Goal: Find specific page/section: Find specific page/section

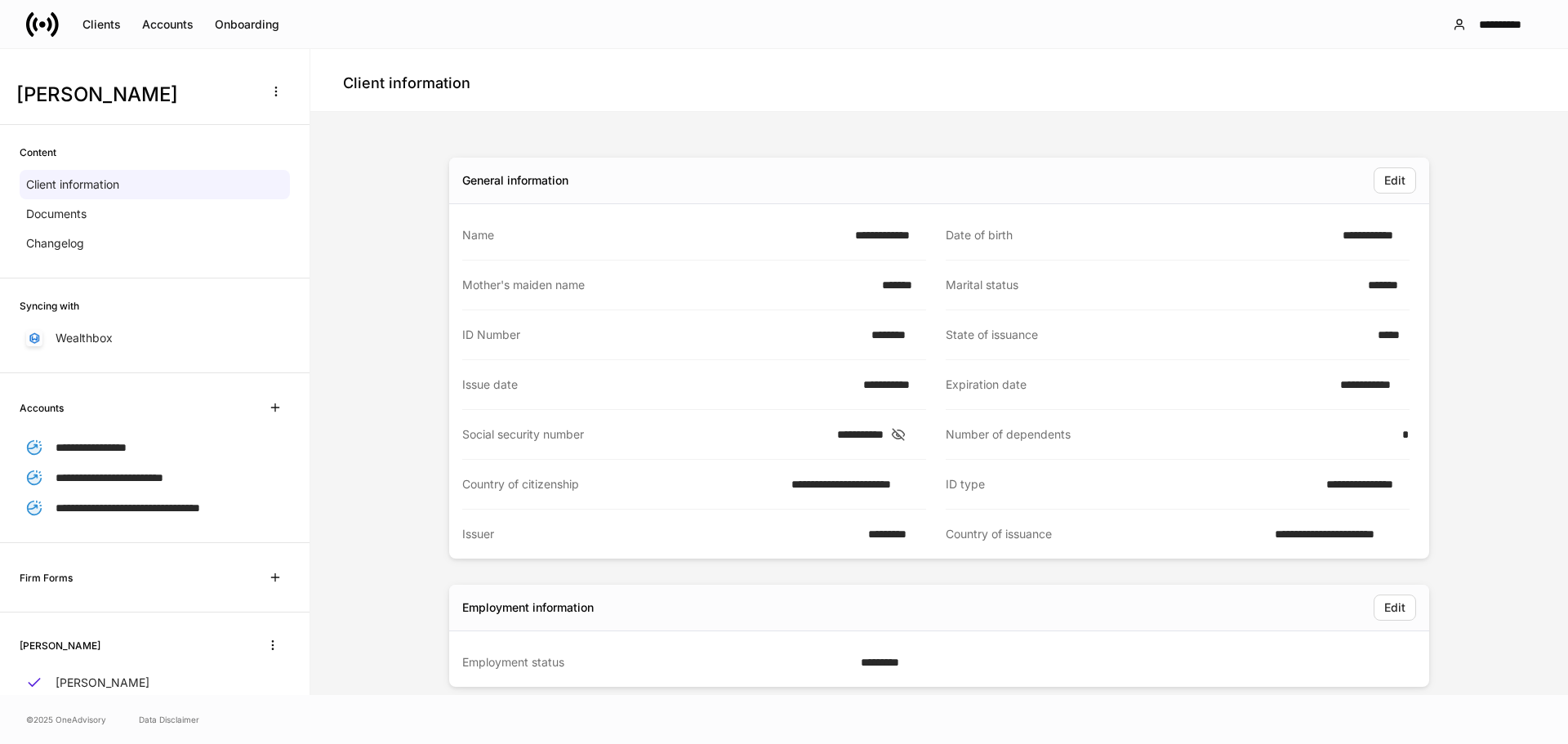
scroll to position [817, 0]
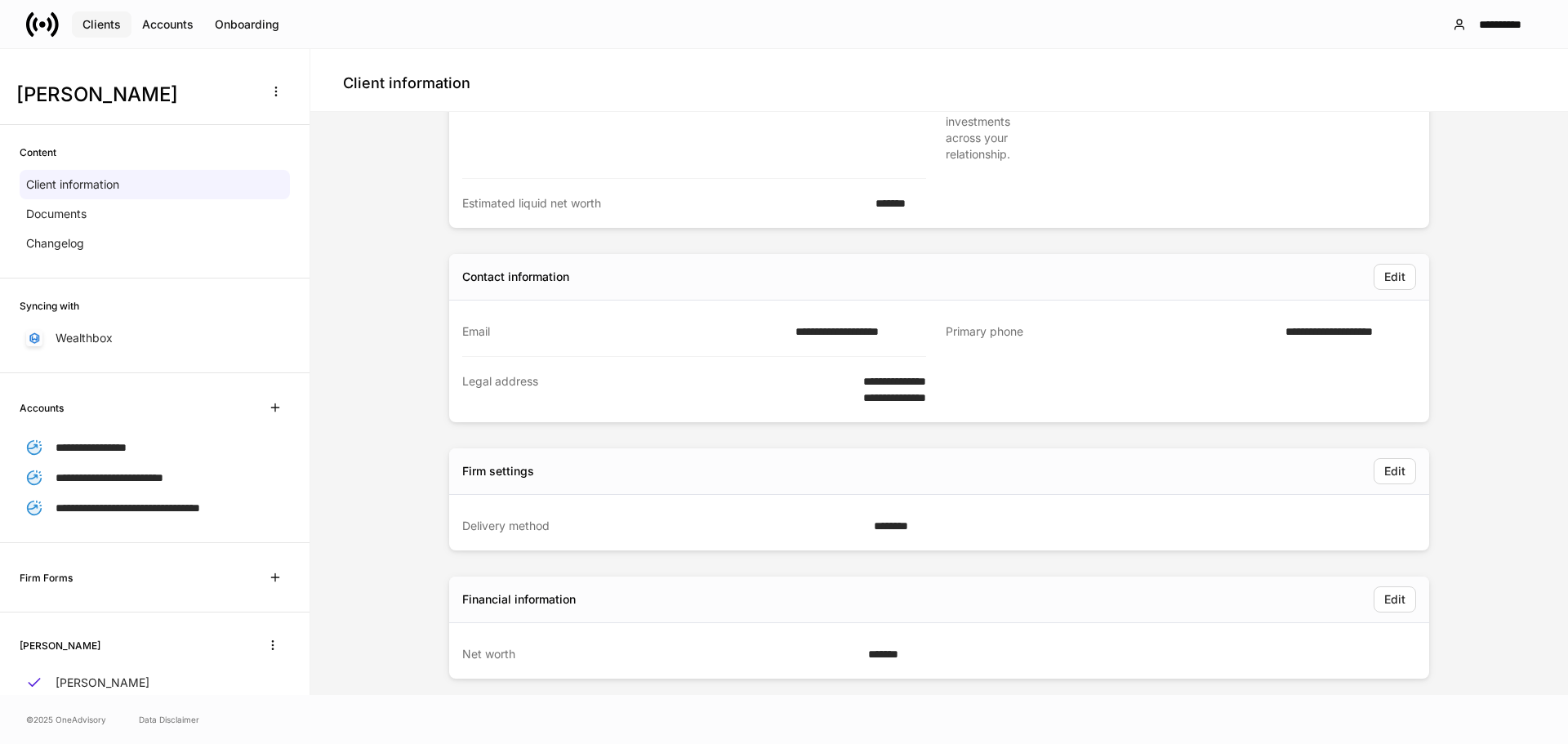
click at [96, 22] on div "Clients" at bounding box center [102, 24] width 38 height 12
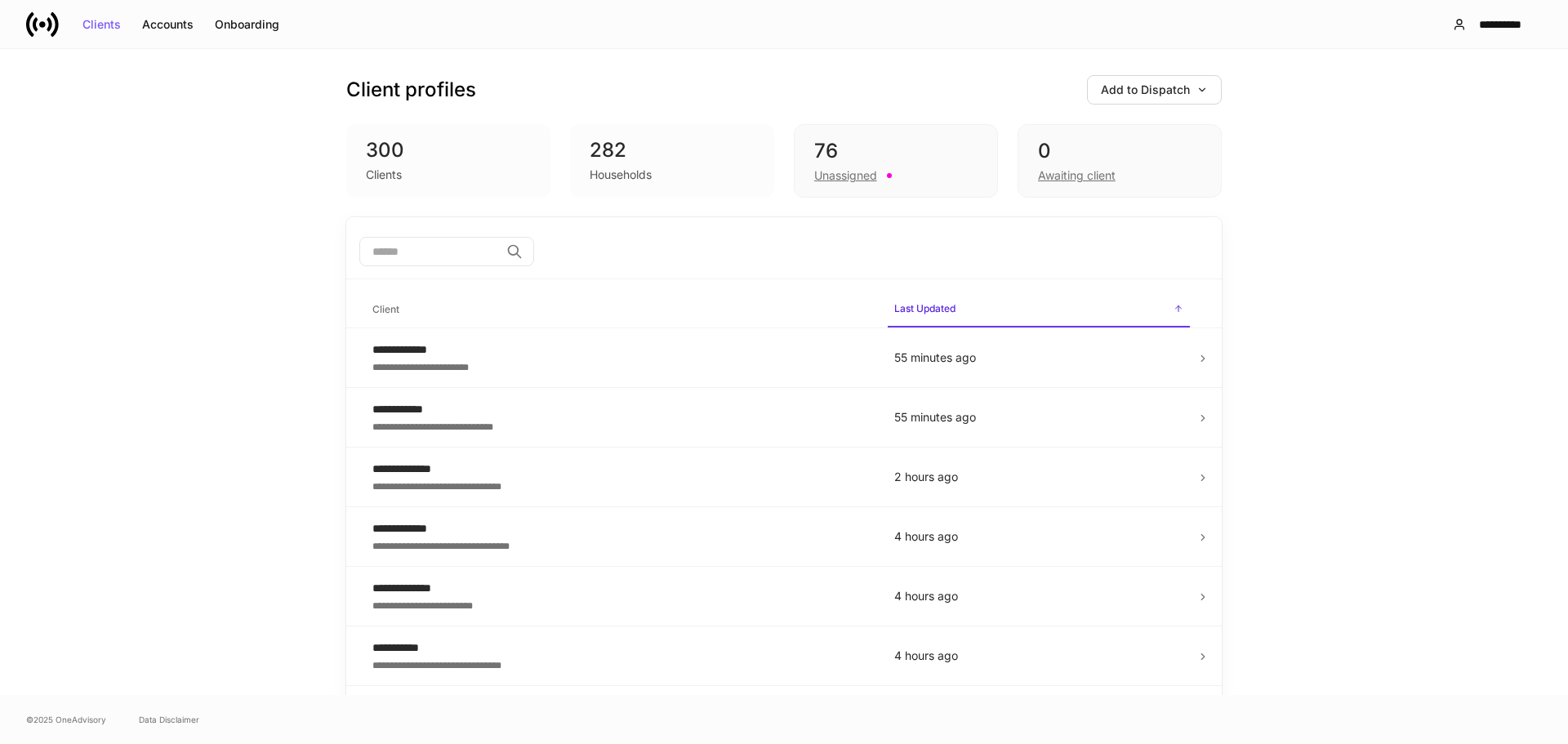
click at [454, 261] on input "search" at bounding box center [429, 251] width 140 height 29
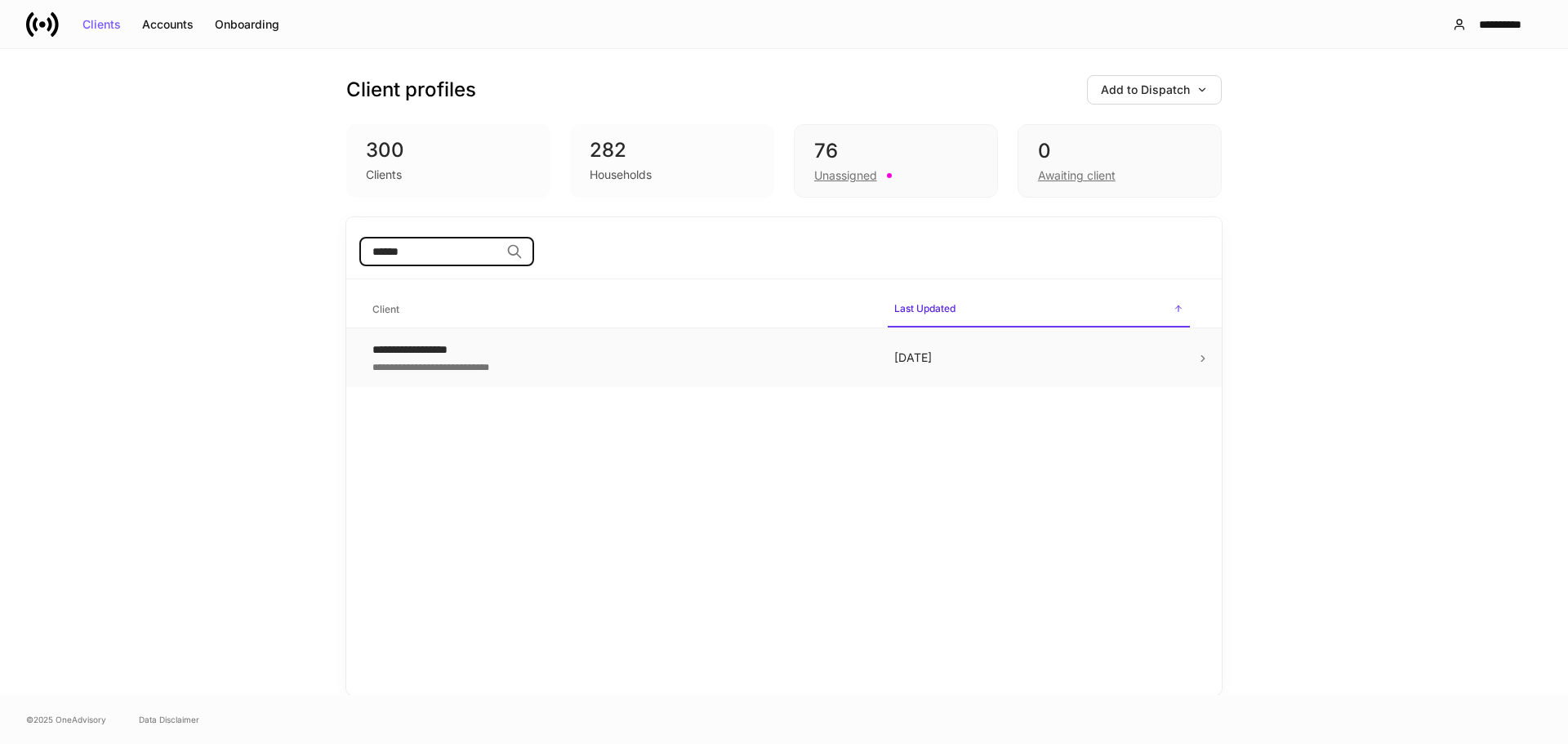
type input "******"
click at [1194, 347] on td "[DATE]" at bounding box center [1038, 357] width 315 height 59
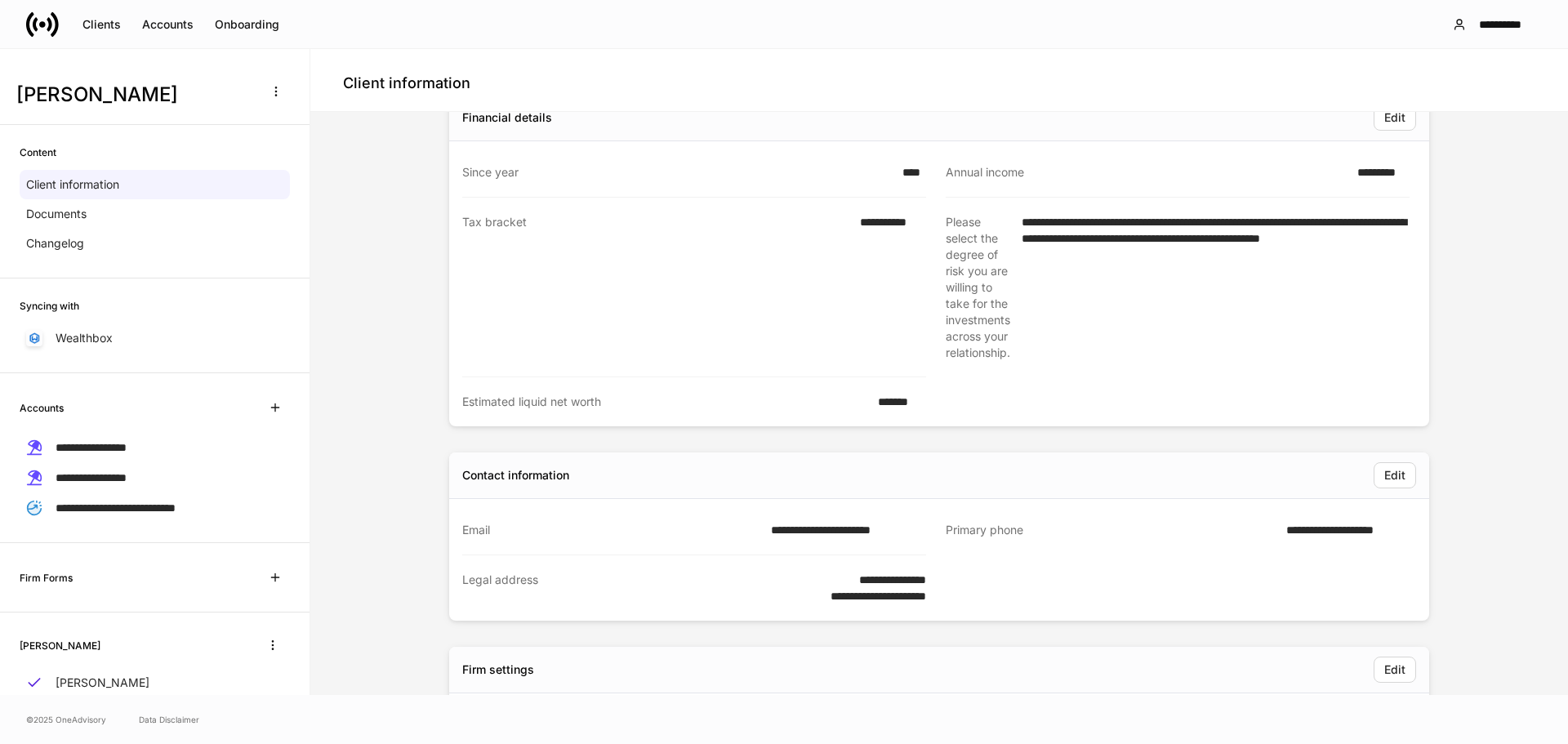
scroll to position [735, 0]
